Goal: Communication & Community: Participate in discussion

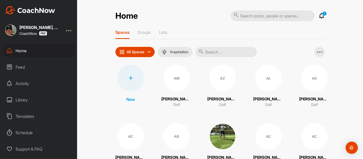
click at [95, 91] on div "Home 1 Notifications Invitations [DATE] RG [PERSON_NAME] replied to a post : "I…" at bounding box center [220, 79] width 286 height 159
click at [28, 83] on div "Activity" at bounding box center [39, 83] width 72 height 13
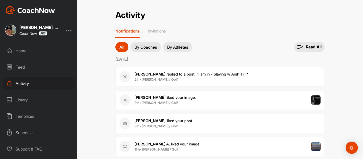
click at [164, 71] on span "[PERSON_NAME] replied to a post : "I am in - playing w Arsh Ti..."" at bounding box center [192, 73] width 114 height 5
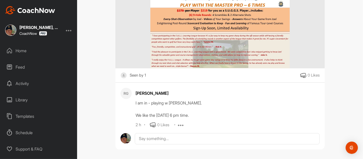
scroll to position [129, 0]
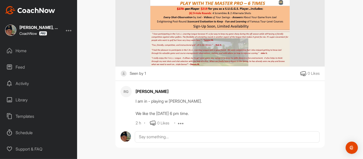
click at [152, 122] on icon at bounding box center [153, 123] width 6 height 6
click at [96, 112] on div "RG [PERSON_NAME] Golf Go To Timeline [PERSON_NAME], PGA Master Teacher 1 w Move…" at bounding box center [220, 79] width 286 height 159
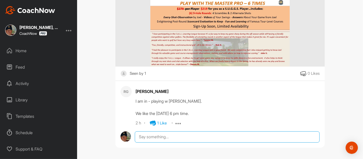
click at [142, 134] on textarea at bounding box center [227, 136] width 185 height 11
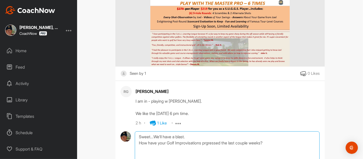
click at [208, 142] on textarea "Sweet...We'll have a blast. How have your Golf Improvisations prgressed the las…" at bounding box center [227, 156] width 185 height 51
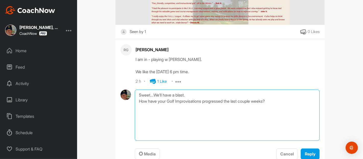
scroll to position [174, 0]
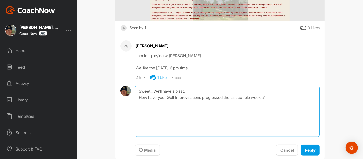
type textarea "Sweet...We'll have a blast. How have your Golf Improvisations progressed the la…"
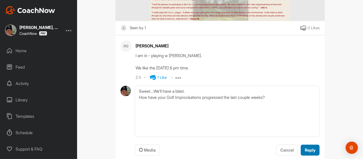
click at [308, 147] on span "Reply" at bounding box center [310, 149] width 11 height 5
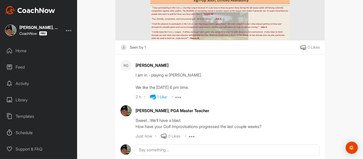
scroll to position [168, 0]
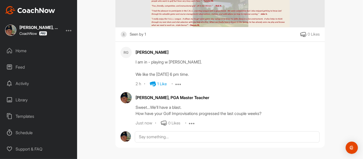
click at [95, 60] on div "RG [PERSON_NAME] Golf Go To Timeline [PERSON_NAME], PGA Master Teacher 1 w Move…" at bounding box center [220, 79] width 286 height 159
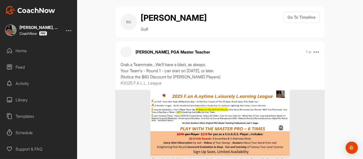
scroll to position [0, 0]
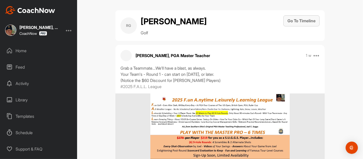
click at [300, 19] on button "Go To Timeline" at bounding box center [301, 20] width 36 height 11
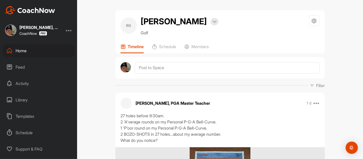
click at [344, 42] on div "RG [PERSON_NAME] Bookings Golf Space Settings Your Notifications Timeline Sched…" at bounding box center [220, 79] width 286 height 159
click at [99, 30] on div "RG [PERSON_NAME] Bookings Golf Space Settings Your Notifications Timeline Sched…" at bounding box center [220, 79] width 286 height 159
click at [103, 55] on div "RG [PERSON_NAME] Bookings Golf Space Settings Your Notifications Timeline Sched…" at bounding box center [220, 79] width 286 height 159
click at [338, 32] on div "RG [PERSON_NAME] Bookings Golf Space Settings Your Notifications Timeline Sched…" at bounding box center [220, 79] width 286 height 159
